Goal: Task Accomplishment & Management: Use online tool/utility

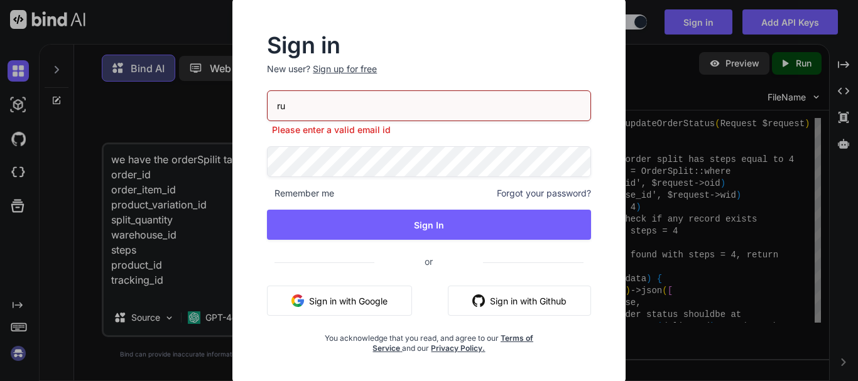
scroll to position [33, 0]
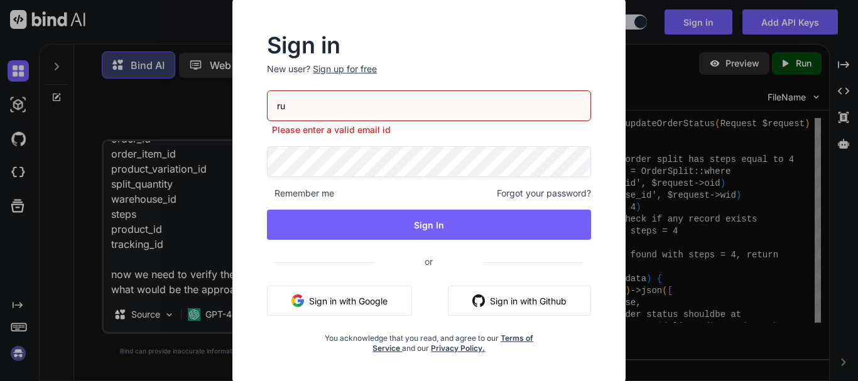
click at [312, 103] on input "ru" at bounding box center [429, 105] width 324 height 31
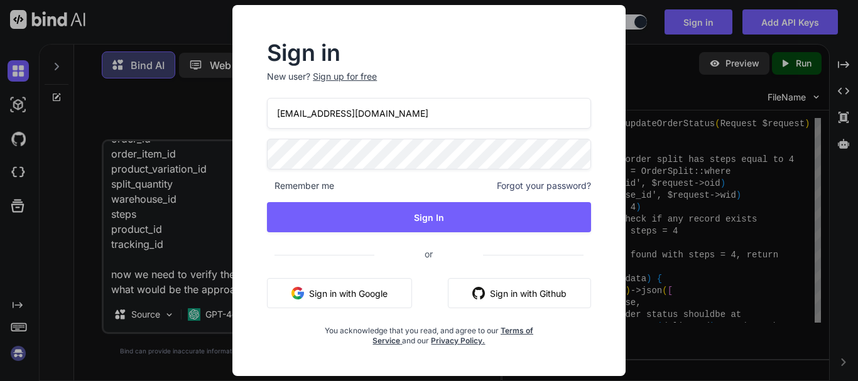
click at [334, 109] on input "[EMAIL_ADDRESS][DOMAIN_NAME]" at bounding box center [429, 113] width 324 height 31
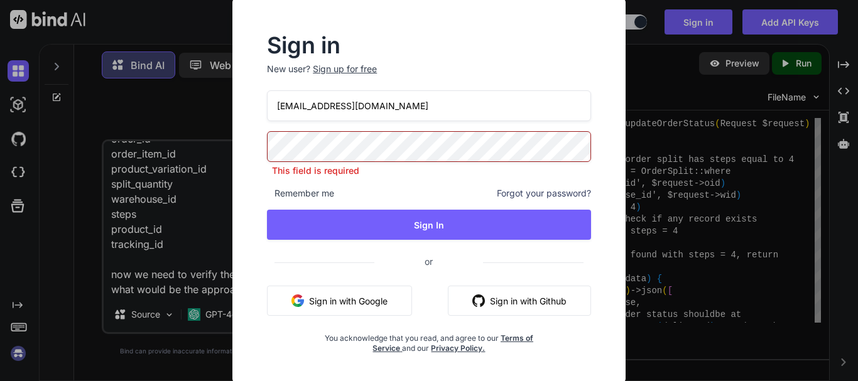
click at [334, 109] on input "[EMAIL_ADDRESS][DOMAIN_NAME]" at bounding box center [429, 105] width 324 height 31
type input "[EMAIL_ADDRESS][DOMAIN_NAME]"
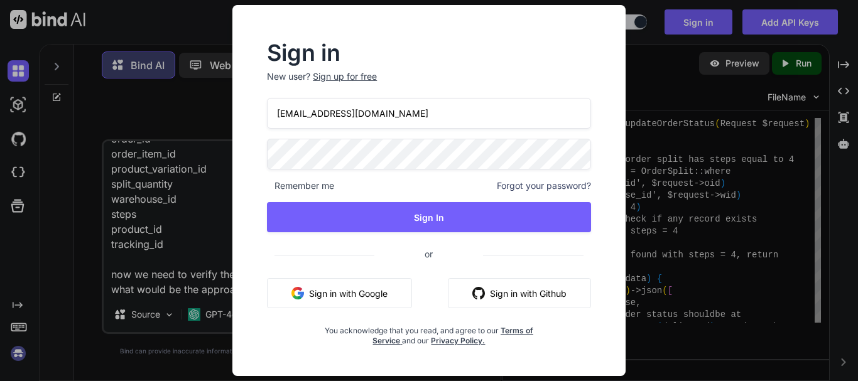
click at [267, 202] on button "Sign In" at bounding box center [429, 217] width 324 height 30
click at [308, 116] on input "[EMAIL_ADDRESS][DOMAIN_NAME]" at bounding box center [429, 113] width 324 height 31
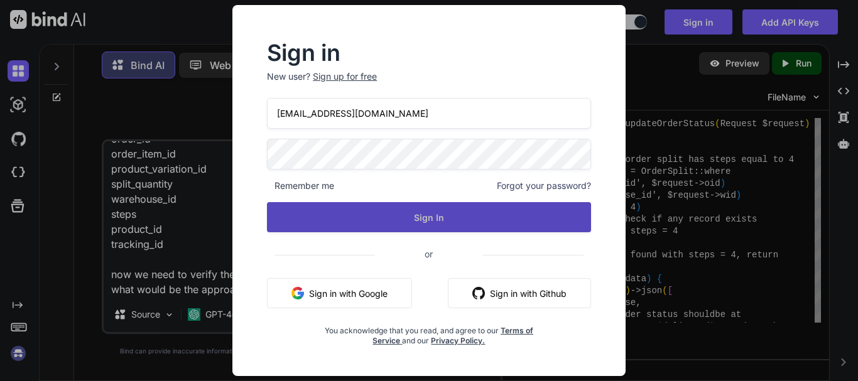
click at [396, 215] on button "Sign In" at bounding box center [429, 217] width 324 height 30
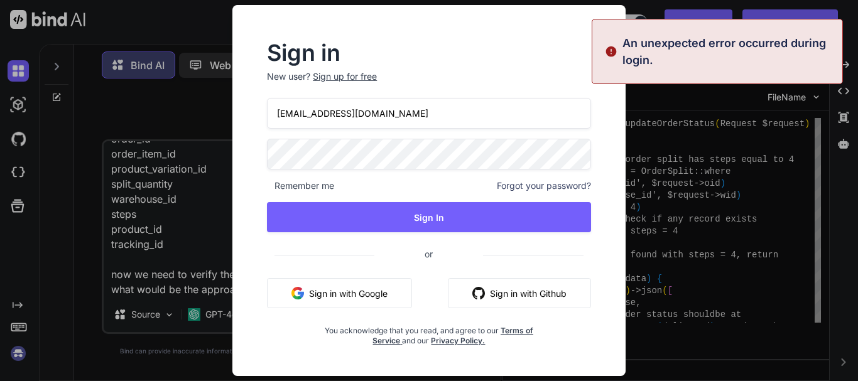
drag, startPoint x: 322, startPoint y: 114, endPoint x: 325, endPoint y: 126, distance: 11.7
click at [323, 114] on input "[EMAIL_ADDRESS][DOMAIN_NAME]" at bounding box center [429, 113] width 324 height 31
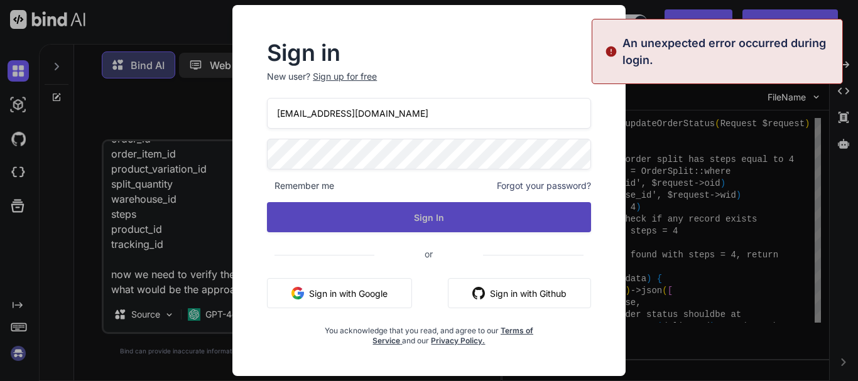
type input "[EMAIL_ADDRESS][DOMAIN_NAME]"
click at [400, 212] on button "Sign In" at bounding box center [429, 217] width 324 height 30
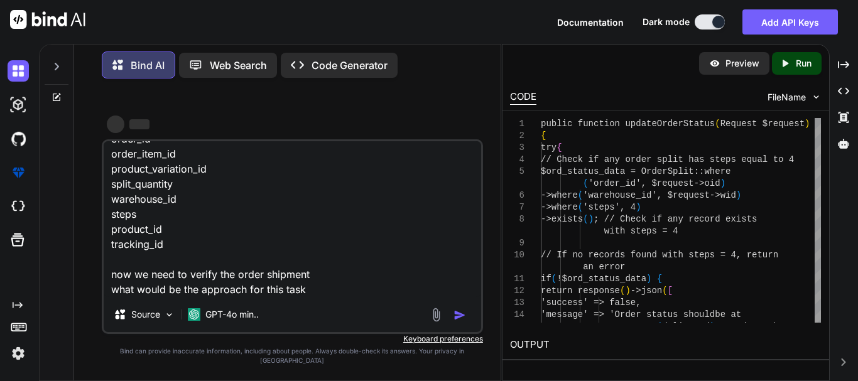
drag, startPoint x: 338, startPoint y: 300, endPoint x: 345, endPoint y: 291, distance: 12.1
click at [338, 297] on textarea "we have the orderSpilit table with columns order_id order_item_id product_varia…" at bounding box center [292, 219] width 377 height 156
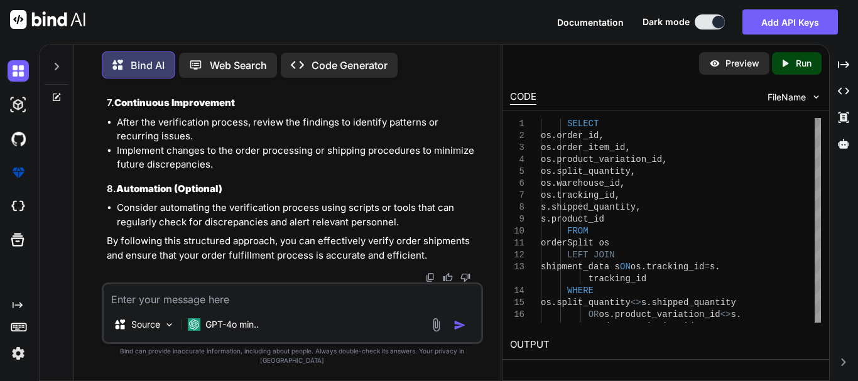
scroll to position [1055, 0]
click at [177, 307] on textarea at bounding box center [292, 295] width 377 height 23
paste textarea "public function shipmentVerify(Request $request) { $order_id = $request->order_…"
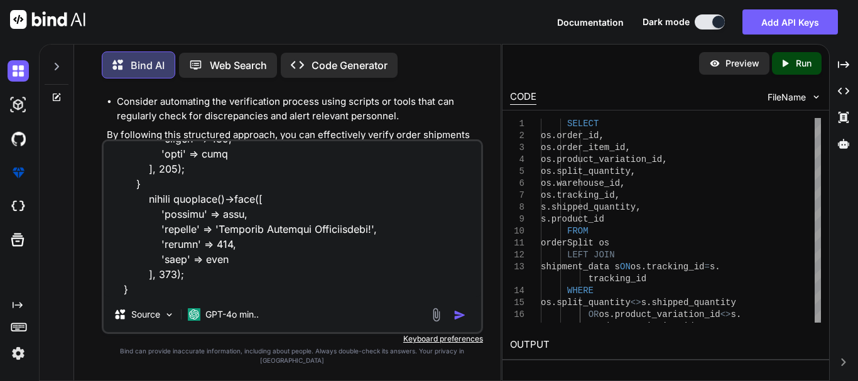
scroll to position [500, 0]
click at [181, 297] on textarea at bounding box center [292, 219] width 377 height 156
click at [177, 297] on textarea at bounding box center [292, 219] width 377 height 156
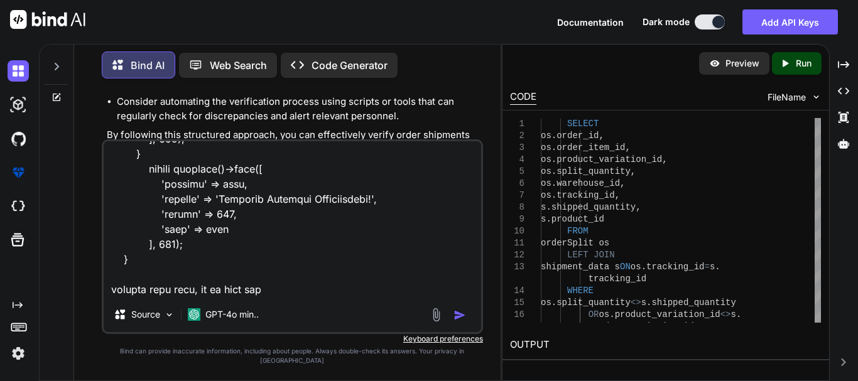
click at [284, 296] on textarea at bounding box center [292, 219] width 377 height 156
click at [336, 294] on textarea at bounding box center [292, 219] width 377 height 156
click at [379, 297] on textarea at bounding box center [292, 219] width 377 height 156
paste textarea "warehouse_id order_item_id tracking_id"
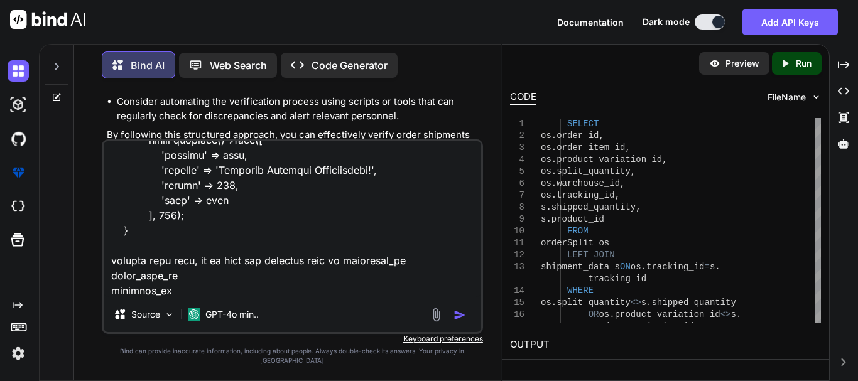
click at [259, 297] on textarea at bounding box center [292, 219] width 377 height 156
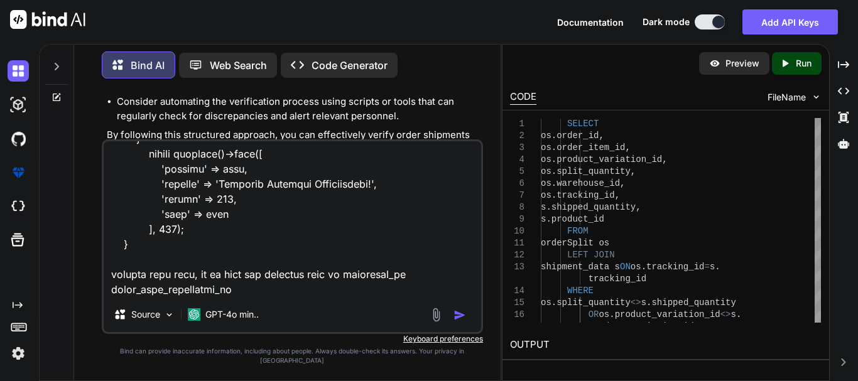
scroll to position [515, 0]
click at [259, 297] on textarea at bounding box center [292, 219] width 377 height 156
type textarea "public function shipmentVerify(Request $request) { $order_id = $request->order_…"
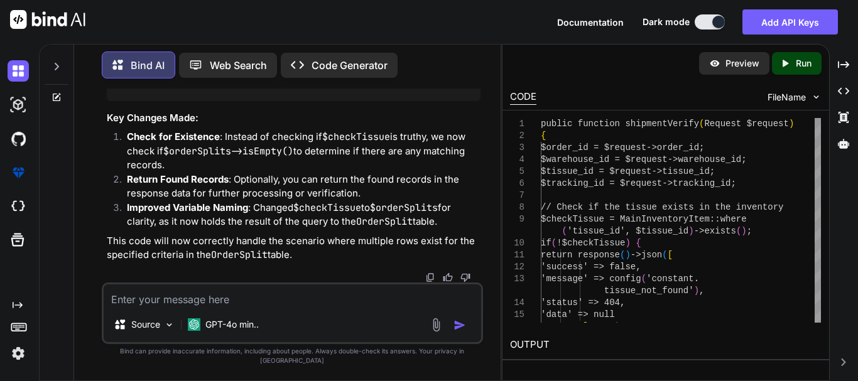
scroll to position [2169, 0]
drag, startPoint x: 176, startPoint y: 144, endPoint x: 217, endPoint y: 158, distance: 43.1
click at [214, 153] on li "Check for Existence : Instead of checking if $checkTissue is truthy, we now che…" at bounding box center [298, 151] width 363 height 43
drag, startPoint x: 124, startPoint y: 183, endPoint x: 224, endPoint y: 188, distance: 100.6
click at [224, 188] on li "Return Found Records : Optionally, you can return the found records in the resp…" at bounding box center [298, 187] width 363 height 28
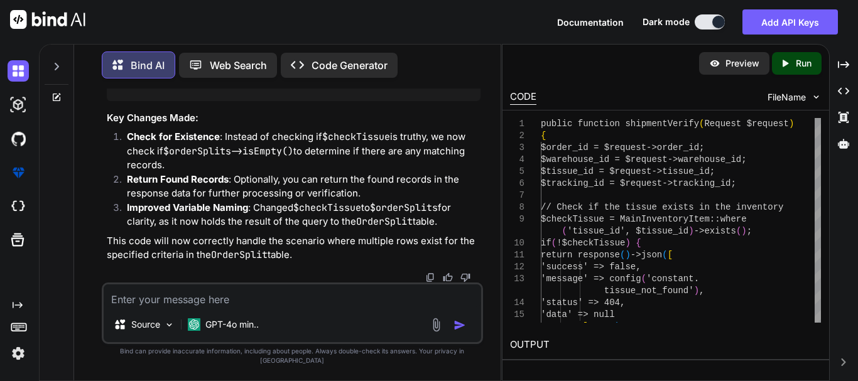
drag, startPoint x: 134, startPoint y: 215, endPoint x: 159, endPoint y: 218, distance: 24.6
click at [151, 213] on strong "Improved Variable Naming" at bounding box center [187, 208] width 121 height 12
click at [193, 213] on strong "Improved Variable Naming" at bounding box center [187, 208] width 121 height 12
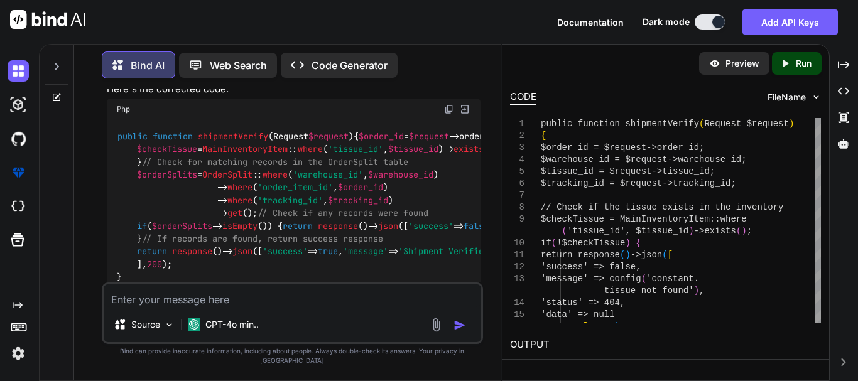
scroll to position [1479, 0]
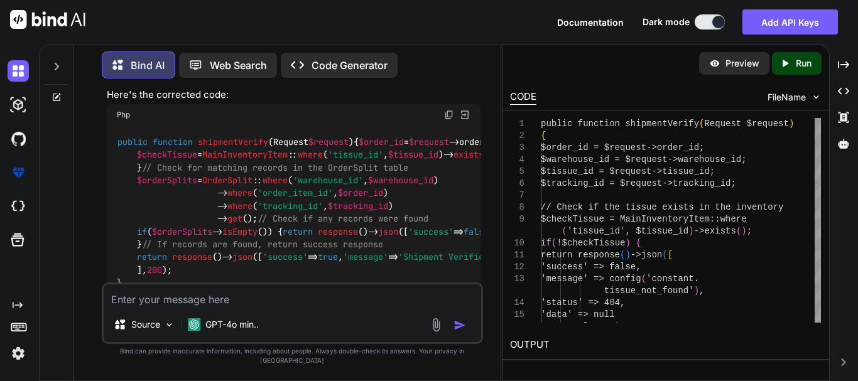
click at [450, 120] on img at bounding box center [449, 115] width 10 height 10
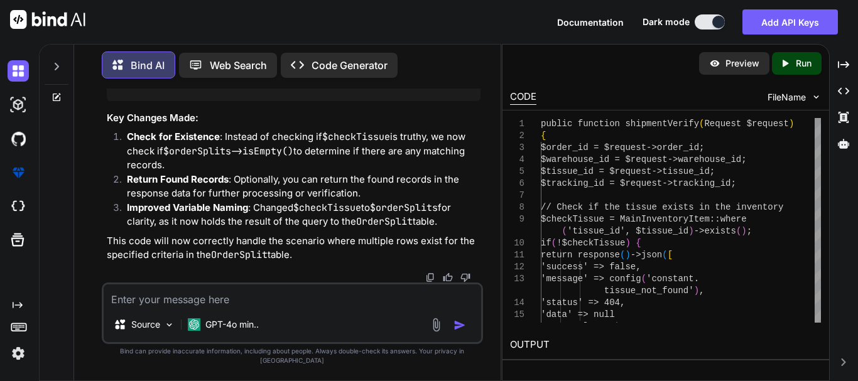
scroll to position [2169, 0]
